Goal: Task Accomplishment & Management: Complete application form

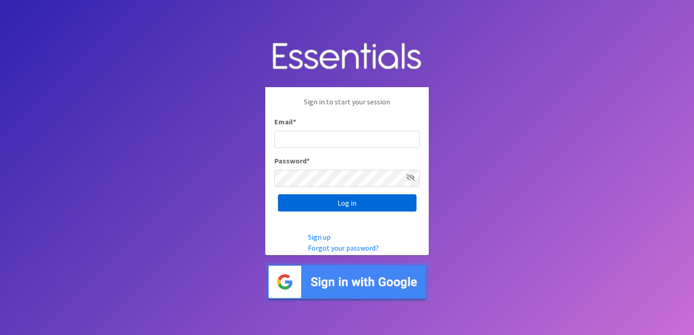
type input "[EMAIL_ADDRESS][DOMAIN_NAME]"
click at [335, 205] on input "Log in" at bounding box center [347, 202] width 138 height 17
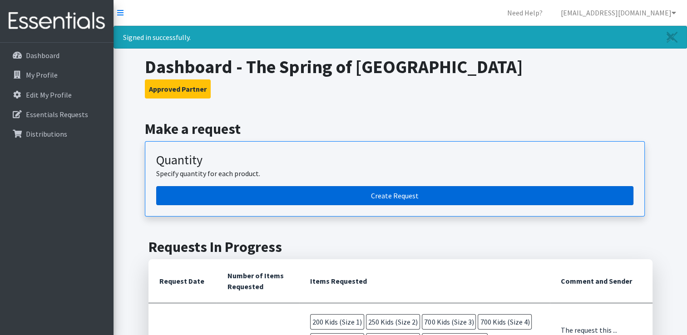
click at [345, 201] on link "Create Request" at bounding box center [394, 195] width 477 height 19
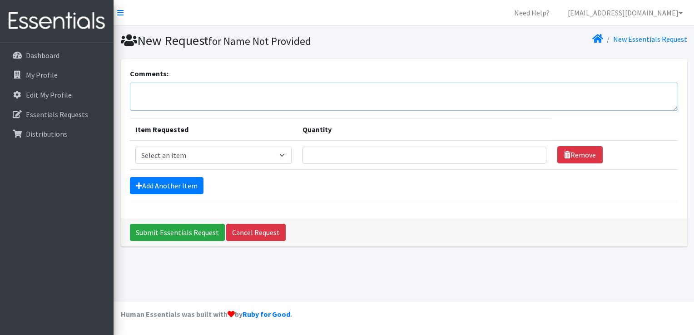
click at [185, 91] on textarea "Comments:" at bounding box center [404, 97] width 548 height 28
click at [286, 153] on select "Select an item Kids (Newborn) Kids (Preemie) Kids (Size 1) Kids (Size 2) Kids (…" at bounding box center [213, 155] width 157 height 17
select select "753"
click at [135, 147] on select "Select an item Kids (Newborn) Kids (Preemie) Kids (Size 1) Kids (Size 2) Kids (…" at bounding box center [213, 155] width 157 height 17
click at [331, 153] on input "Quantity" at bounding box center [424, 155] width 244 height 17
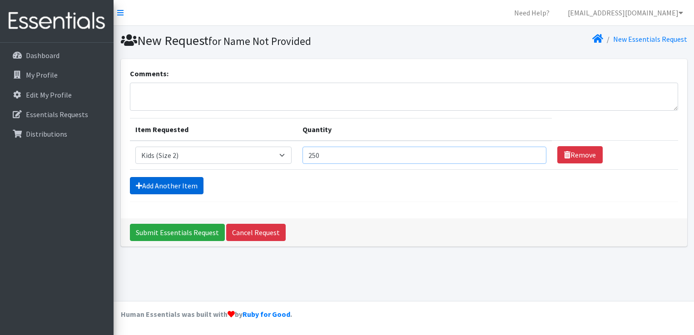
type input "250"
click at [184, 185] on link "Add Another Item" at bounding box center [167, 185] width 74 height 17
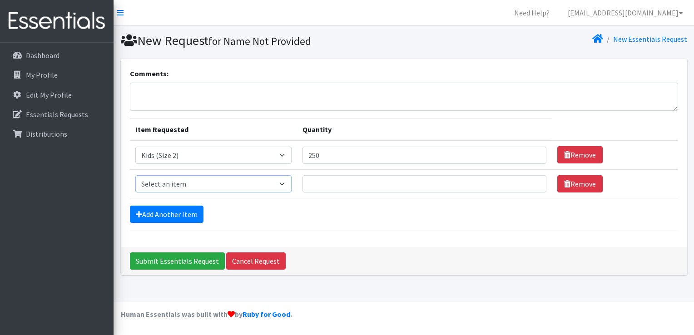
drag, startPoint x: 283, startPoint y: 186, endPoint x: 234, endPoint y: 183, distance: 49.1
click at [234, 183] on select "Select an item Kids (Newborn) Kids (Preemie) Kids (Size 1) Kids (Size 2) Kids (…" at bounding box center [213, 183] width 157 height 17
select select "732"
click at [135, 175] on select "Select an item Kids (Newborn) Kids (Preemie) Kids (Size 1) Kids (Size 2) Kids (…" at bounding box center [213, 183] width 157 height 17
click at [318, 188] on input "Quantity" at bounding box center [424, 183] width 244 height 17
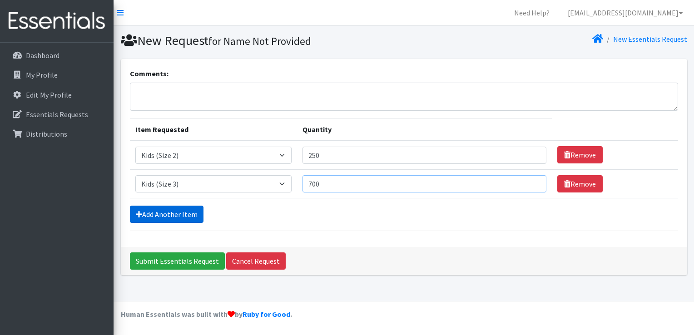
type input "700"
click at [158, 215] on link "Add Another Item" at bounding box center [167, 214] width 74 height 17
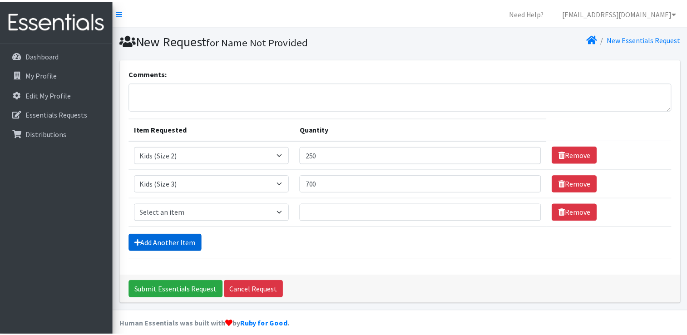
scroll to position [8, 0]
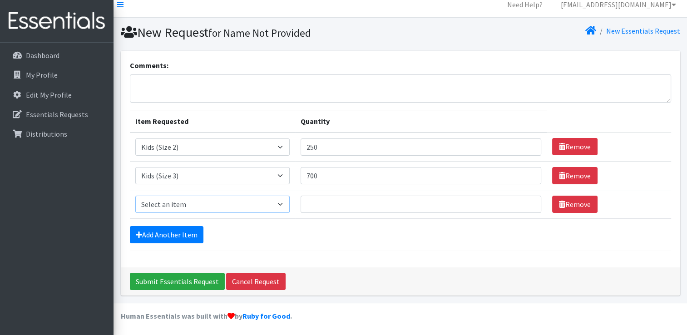
click at [284, 203] on select "Select an item Kids (Newborn) Kids (Preemie) Kids (Size 1) Kids (Size 2) Kids (…" at bounding box center [212, 204] width 154 height 17
select select "739"
click at [135, 196] on select "Select an item Kids (Newborn) Kids (Preemie) Kids (Size 1) Kids (Size 2) Kids (…" at bounding box center [212, 204] width 154 height 17
click at [310, 206] on input "Quantity" at bounding box center [421, 204] width 241 height 17
type input "750"
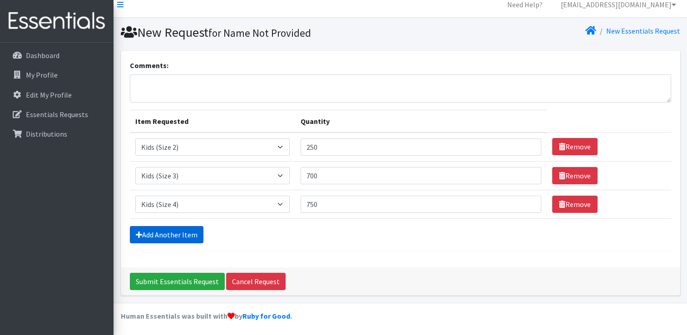
click at [179, 231] on link "Add Another Item" at bounding box center [167, 234] width 74 height 17
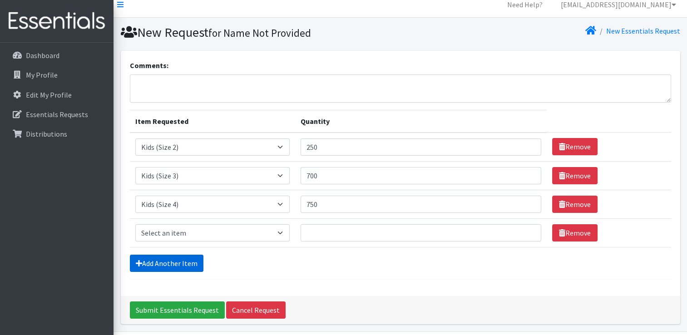
scroll to position [37, 0]
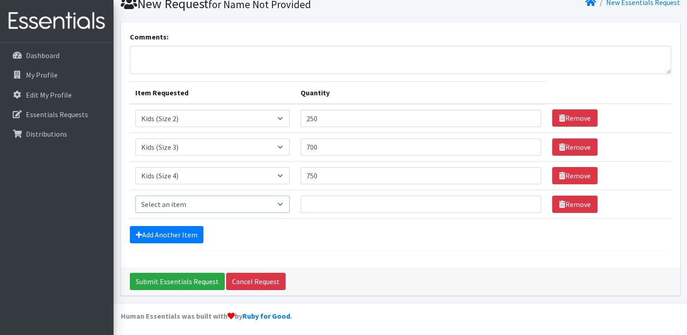
click at [285, 202] on select "Select an item Kids (Newborn) Kids (Preemie) Kids (Size 1) Kids (Size 2) Kids (…" at bounding box center [212, 204] width 154 height 17
select select "740"
click at [135, 196] on select "Select an item Kids (Newborn) Kids (Preemie) Kids (Size 1) Kids (Size 2) Kids (…" at bounding box center [212, 204] width 154 height 17
click at [320, 202] on input "Quantity" at bounding box center [421, 204] width 241 height 17
type input "900"
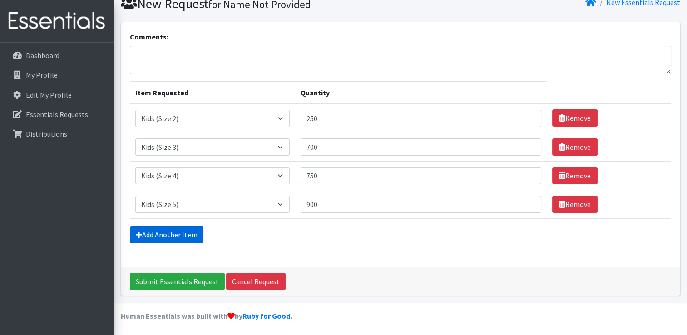
click at [170, 231] on link "Add Another Item" at bounding box center [167, 234] width 74 height 17
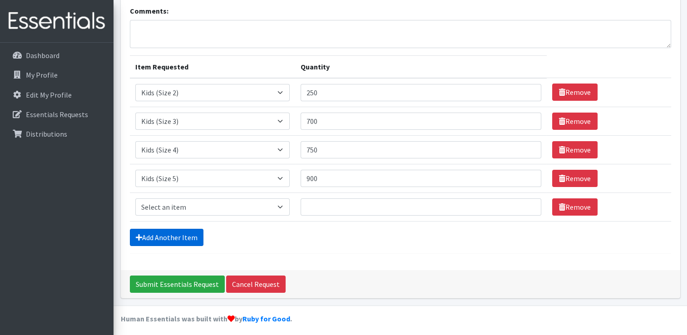
scroll to position [65, 0]
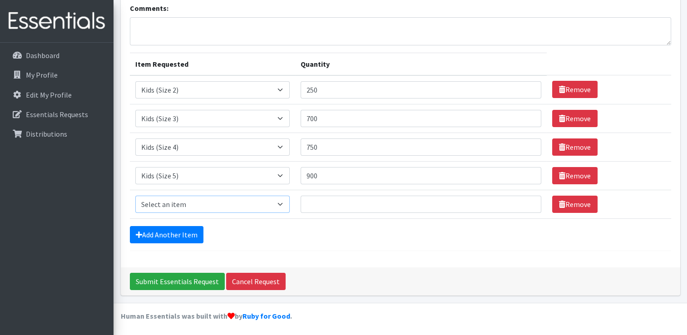
click at [283, 201] on select "Select an item Kids (Newborn) Kids (Preemie) Kids (Size 1) Kids (Size 2) Kids (…" at bounding box center [212, 204] width 154 height 17
select select "742"
click at [135, 196] on select "Select an item Kids (Newborn) Kids (Preemie) Kids (Size 1) Kids (Size 2) Kids (…" at bounding box center [212, 204] width 154 height 17
click at [317, 207] on input "Quantity" at bounding box center [421, 204] width 241 height 17
type input "900"
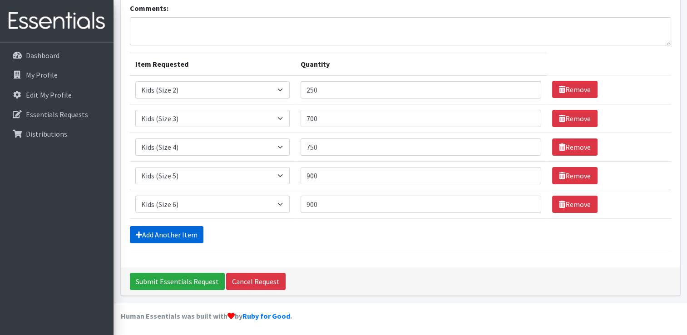
click at [173, 233] on link "Add Another Item" at bounding box center [167, 234] width 74 height 17
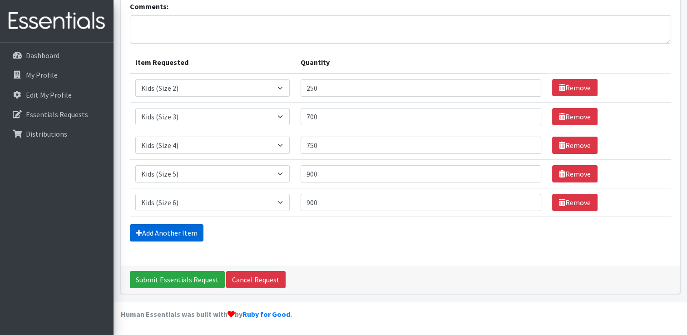
scroll to position [94, 0]
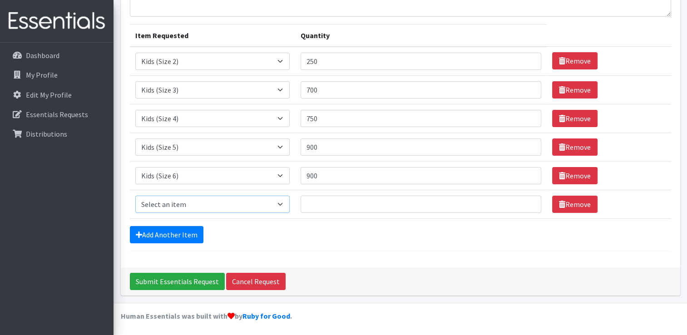
drag, startPoint x: 282, startPoint y: 202, endPoint x: 274, endPoint y: 204, distance: 9.0
click at [274, 204] on select "Select an item Kids (Newborn) Kids (Preemie) Kids (Size 1) Kids (Size 2) Kids (…" at bounding box center [212, 204] width 154 height 17
select select "748"
click at [135, 196] on select "Select an item Kids (Newborn) Kids (Preemie) Kids (Size 1) Kids (Size 2) Kids (…" at bounding box center [212, 204] width 154 height 17
click at [330, 199] on input "Quantity" at bounding box center [421, 204] width 241 height 17
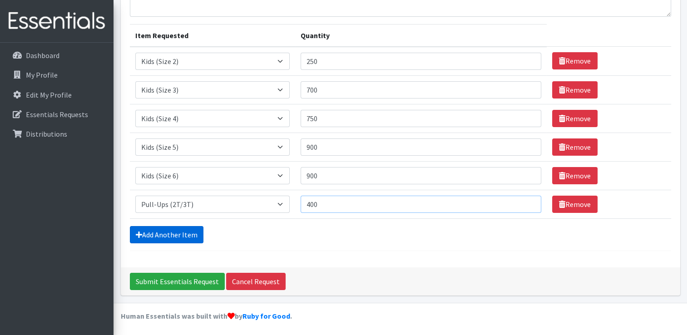
type input "400"
click at [175, 237] on link "Add Another Item" at bounding box center [167, 234] width 74 height 17
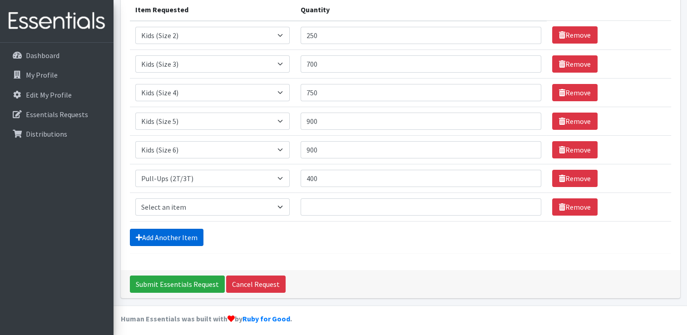
scroll to position [122, 0]
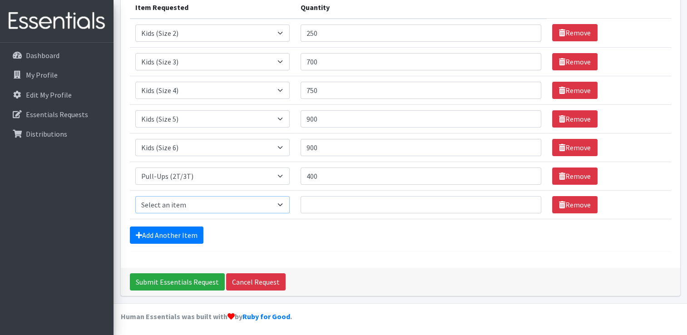
click at [281, 202] on select "Select an item Kids (Newborn) Kids (Preemie) Kids (Size 1) Kids (Size 2) Kids (…" at bounding box center [212, 204] width 154 height 17
select select "1352"
click at [135, 196] on select "Select an item Kids (Newborn) Kids (Preemie) Kids (Size 1) Kids (Size 2) Kids (…" at bounding box center [212, 204] width 154 height 17
click at [320, 201] on input "Quantity" at bounding box center [421, 204] width 241 height 17
type input "400"
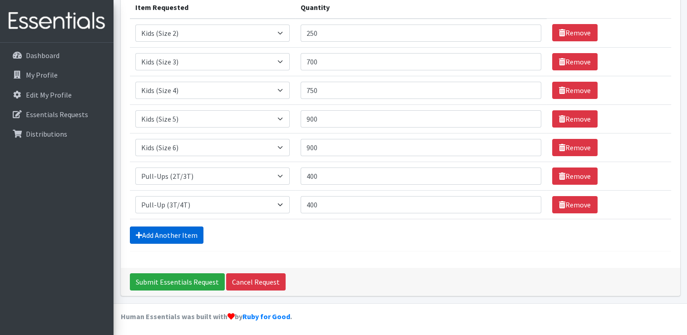
click at [185, 233] on link "Add Another Item" at bounding box center [167, 235] width 74 height 17
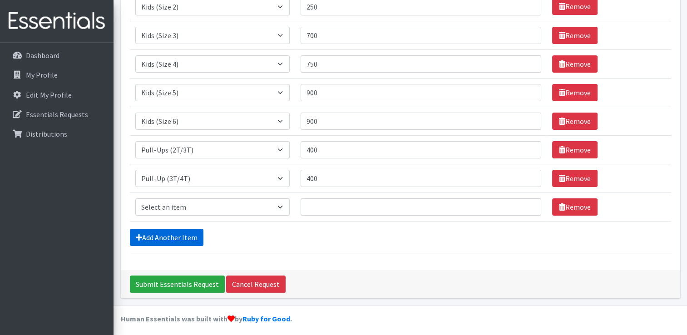
scroll to position [151, 0]
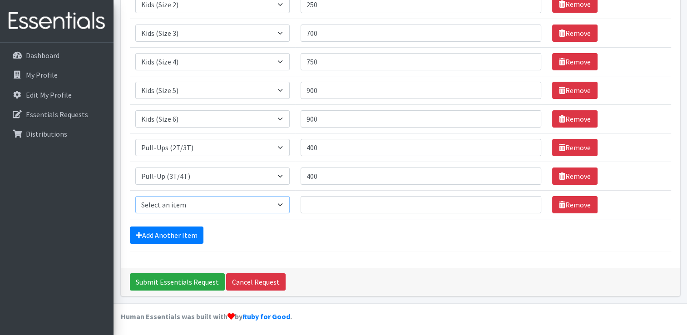
click at [287, 201] on select "Select an item Kids (Newborn) Kids (Preemie) Kids (Size 1) Kids (Size 2) Kids (…" at bounding box center [212, 204] width 154 height 17
select select "756"
click at [135, 196] on select "Select an item Kids (Newborn) Kids (Preemie) Kids (Size 1) Kids (Size 2) Kids (…" at bounding box center [212, 204] width 154 height 17
click at [340, 204] on input "Quantity" at bounding box center [421, 204] width 241 height 17
type input "100"
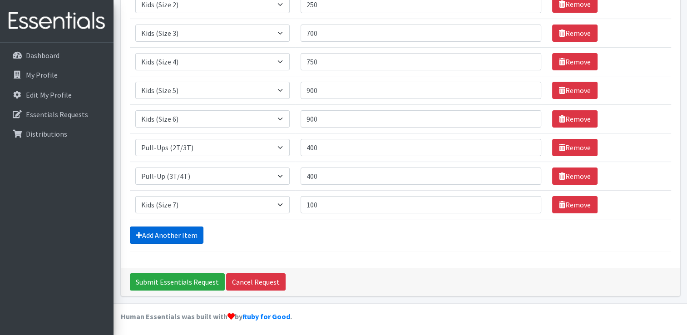
click at [188, 233] on link "Add Another Item" at bounding box center [167, 235] width 74 height 17
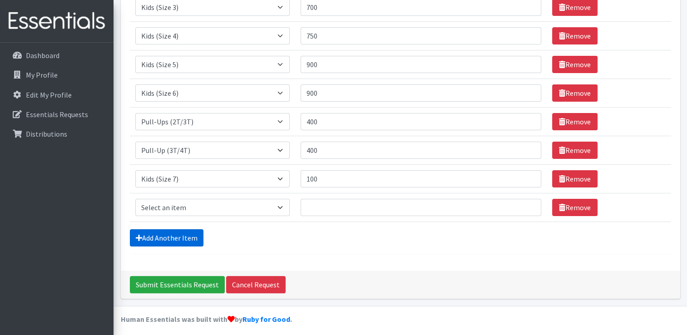
scroll to position [179, 0]
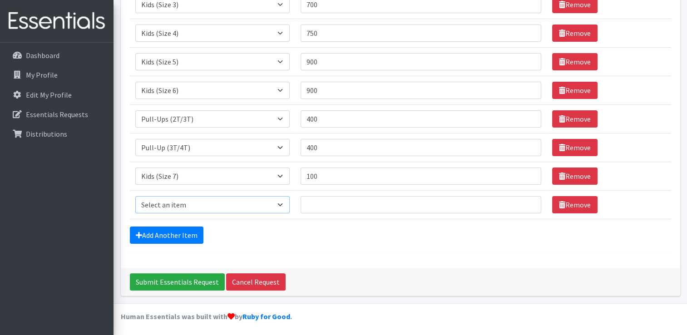
click at [283, 201] on select "Select an item Kids (Newborn) Kids (Preemie) Kids (Size 1) Kids (Size 2) Kids (…" at bounding box center [212, 204] width 154 height 17
select select "731"
click at [135, 196] on select "Select an item Kids (Newborn) Kids (Preemie) Kids (Size 1) Kids (Size 2) Kids (…" at bounding box center [212, 204] width 154 height 17
click at [322, 202] on input "Quantity" at bounding box center [421, 204] width 241 height 17
type input "8"
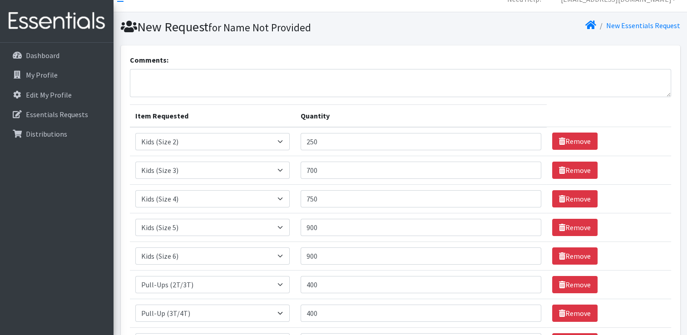
scroll to position [13, 0]
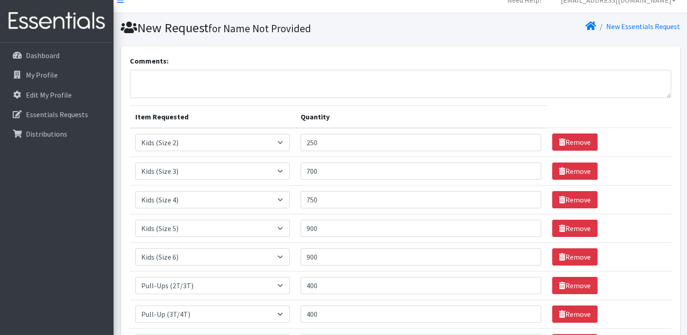
type input "250"
drag, startPoint x: 260, startPoint y: 77, endPoint x: 204, endPoint y: 76, distance: 55.4
click at [204, 76] on textarea "Comments:" at bounding box center [400, 84] width 541 height 28
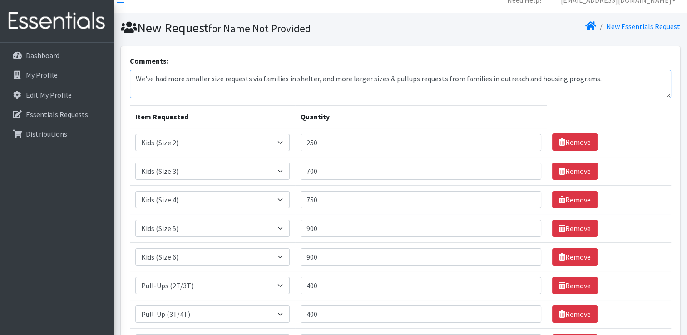
click at [606, 73] on textarea "We've had more smaller size requests via families in shelter, and more larger s…" at bounding box center [400, 84] width 541 height 28
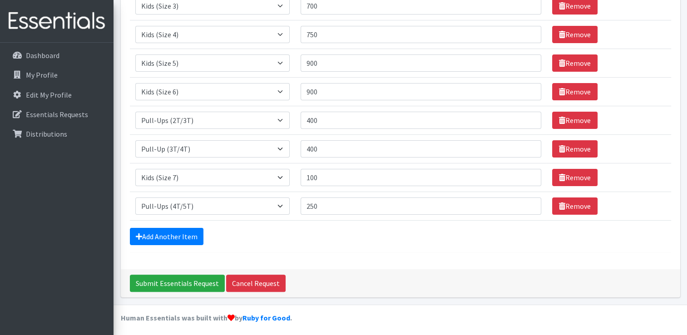
scroll to position [179, 0]
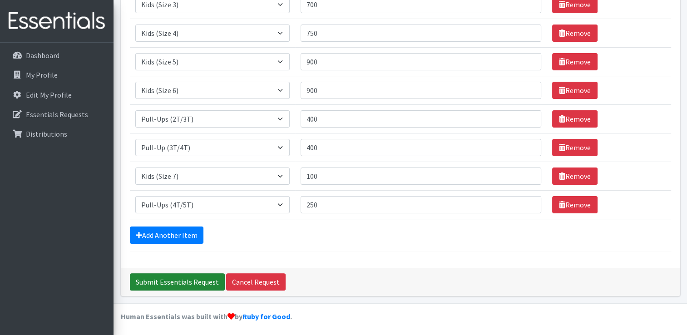
type textarea "We've had more smaller size requests via families in shelter, and more larger s…"
click at [182, 284] on input "Submit Essentials Request" at bounding box center [177, 281] width 95 height 17
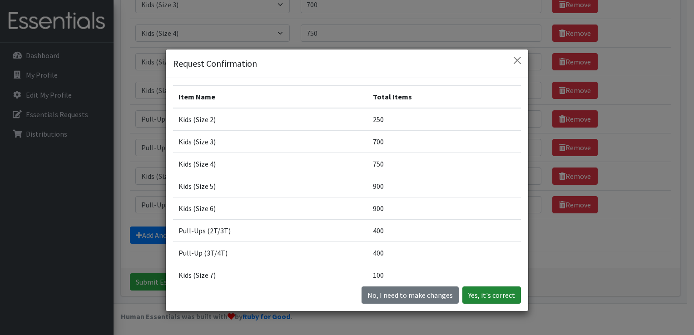
click at [495, 299] on button "Yes, it's correct" at bounding box center [491, 294] width 59 height 17
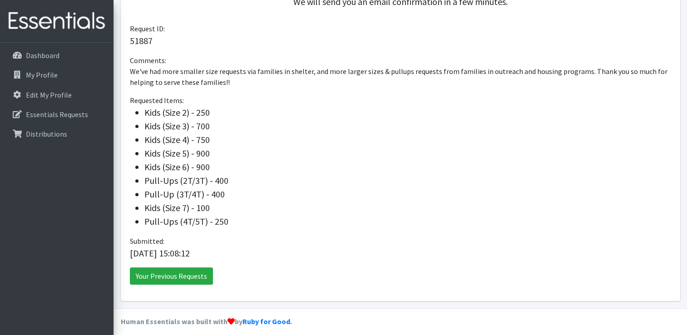
scroll to position [260, 0]
